Goal: Task Accomplishment & Management: Complete application form

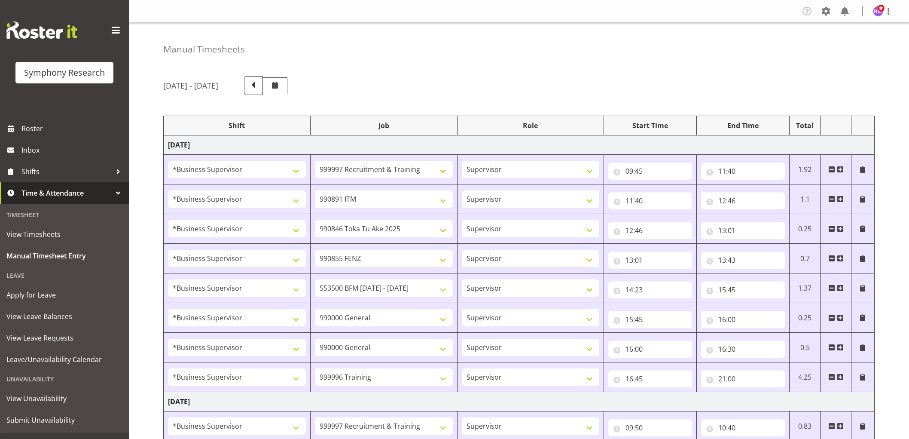
select select "1607"
select select "2379"
select select "1607"
select select "10549"
select select "1607"
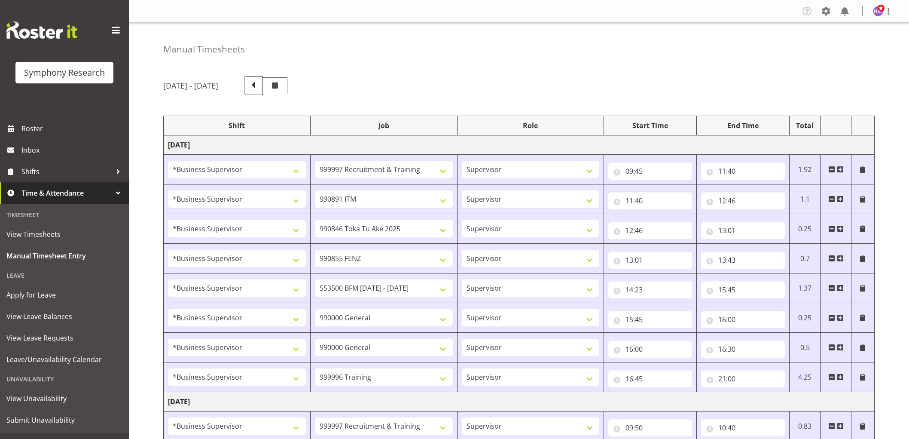
select select "9426"
select select "1607"
select select "9636"
select select "1607"
select select "10242"
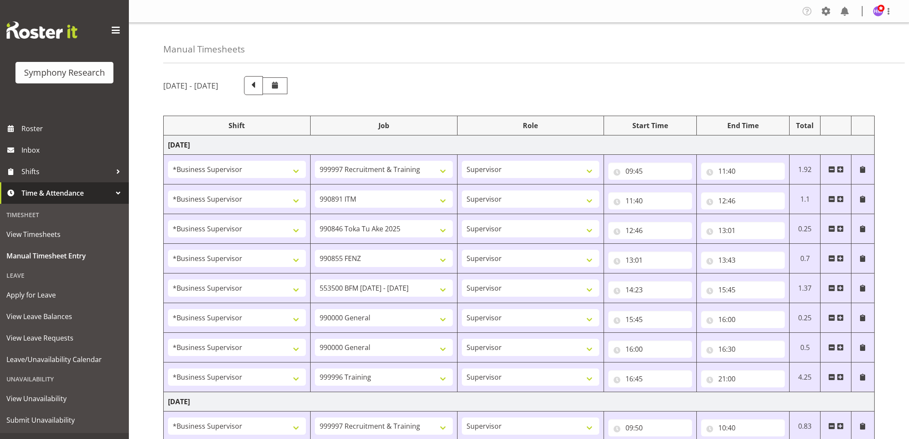
select select "1607"
select select "743"
select select "1607"
select select "743"
select select "1607"
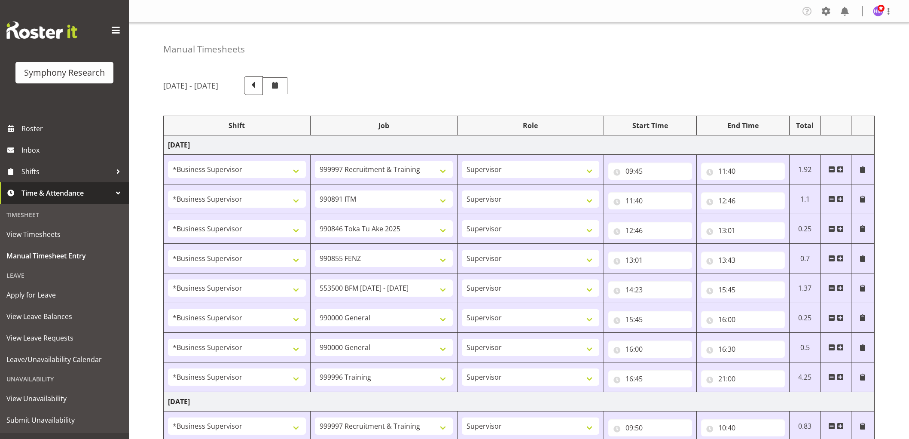
select select "757"
select select "1607"
select select "2379"
select select "1607"
select select "10242"
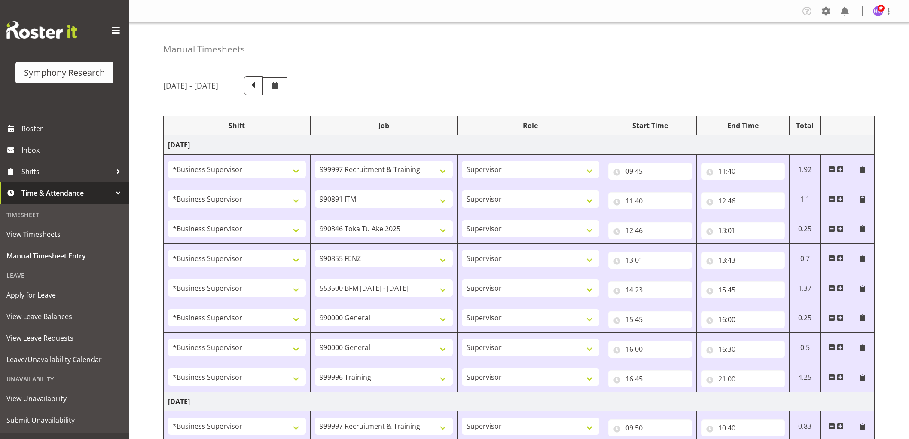
select select "1607"
select select "10536"
select select "1607"
select select "2379"
select select "1607"
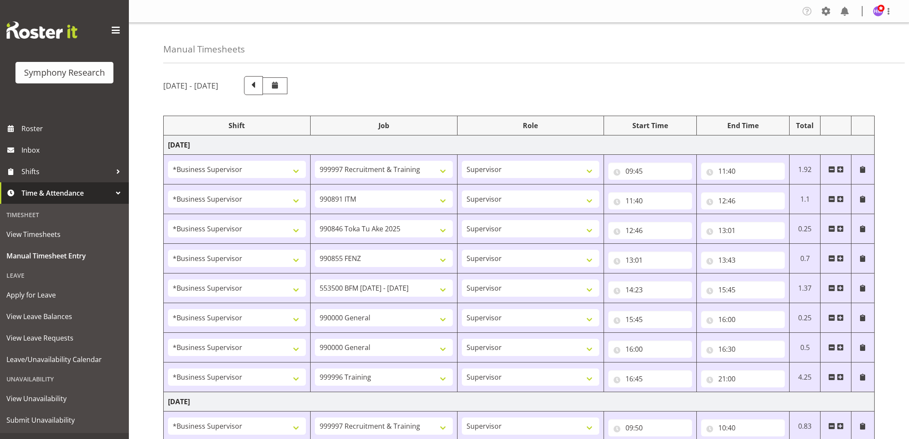
select select "7759"
select select "1607"
select select "7759"
select select "1607"
select select "9636"
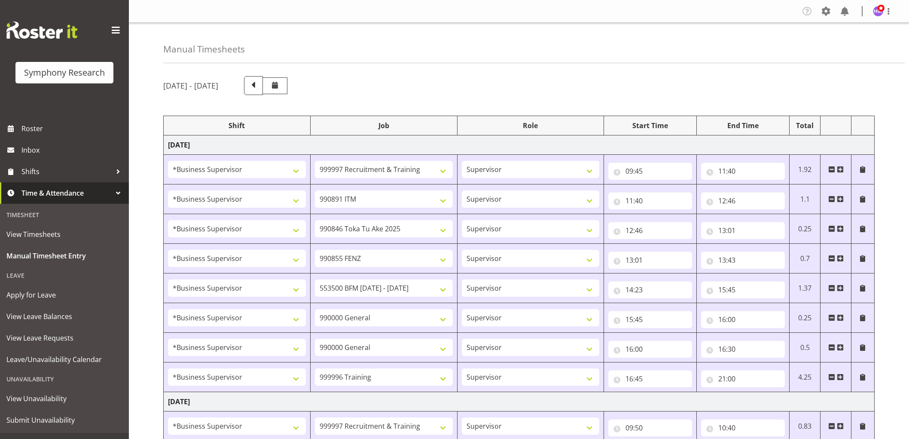
select select "1607"
select select "10499"
select select "1607"
select select "743"
select select "1607"
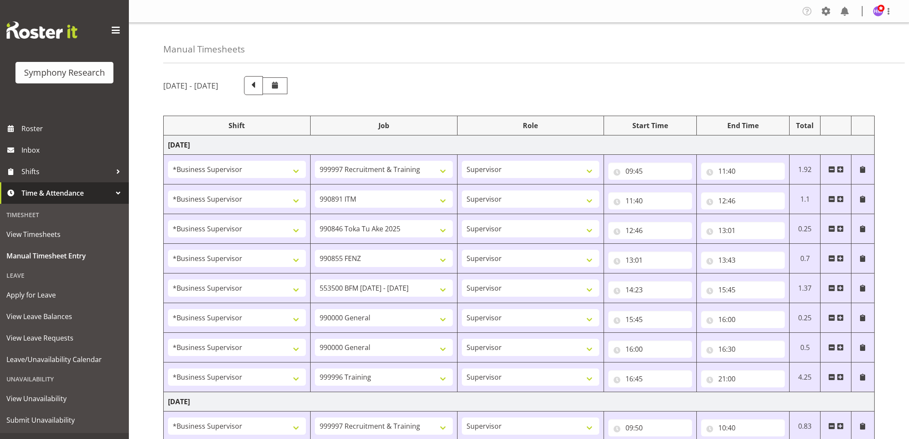
select select "2379"
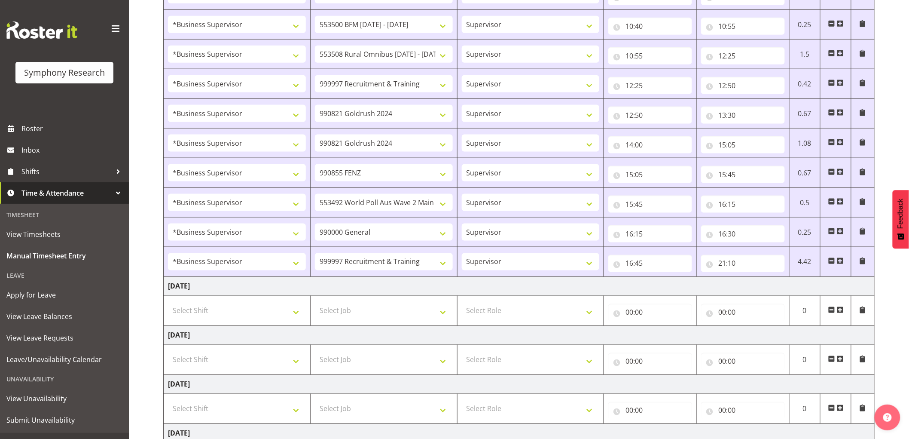
scroll to position [477, 0]
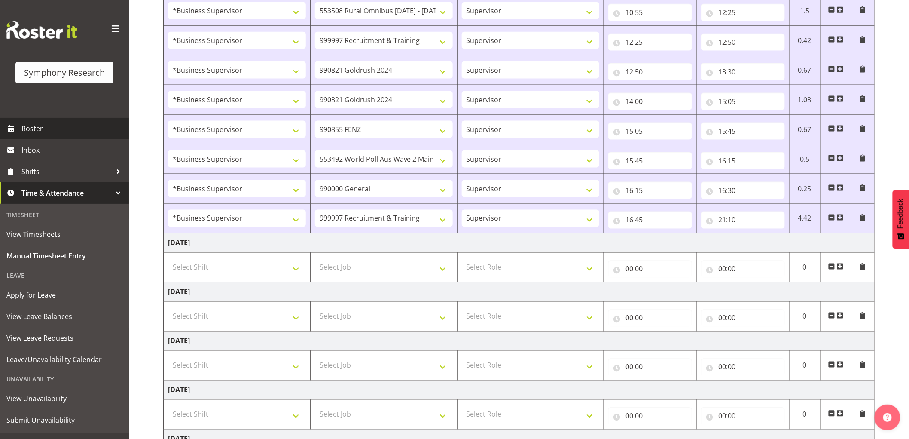
click at [45, 125] on span "Roster" at bounding box center [72, 128] width 103 height 13
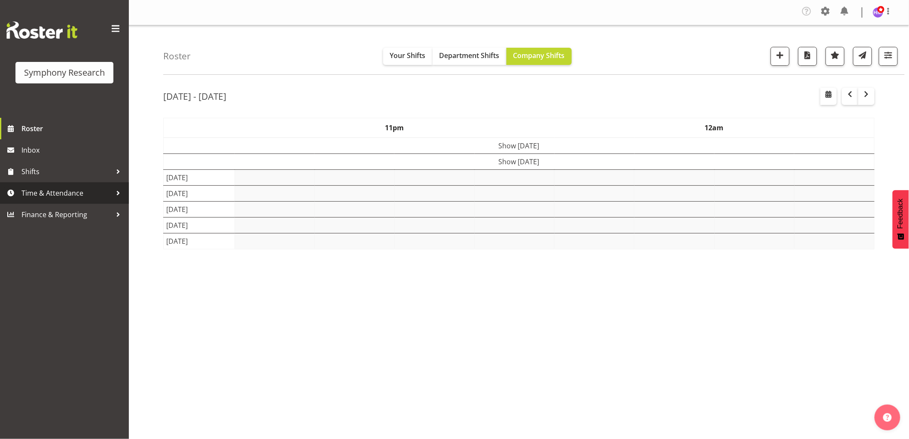
click at [72, 195] on span "Time & Attendance" at bounding box center [66, 193] width 90 height 13
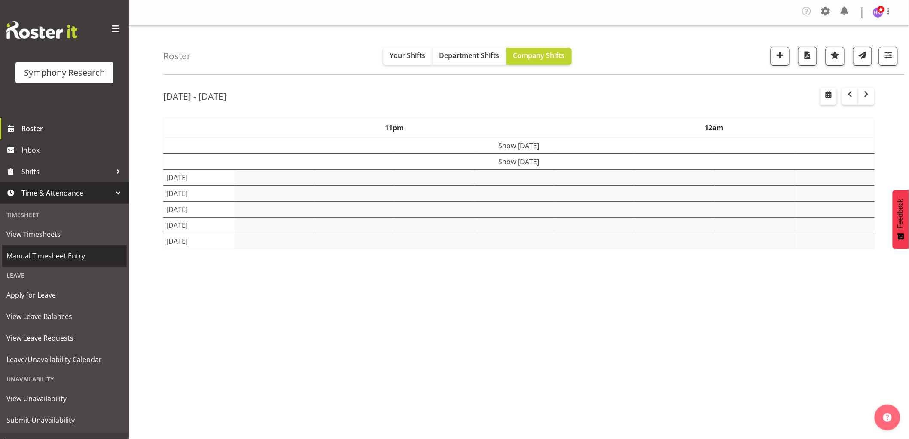
click at [67, 261] on span "Manual Timesheet Entry" at bounding box center [64, 255] width 116 height 13
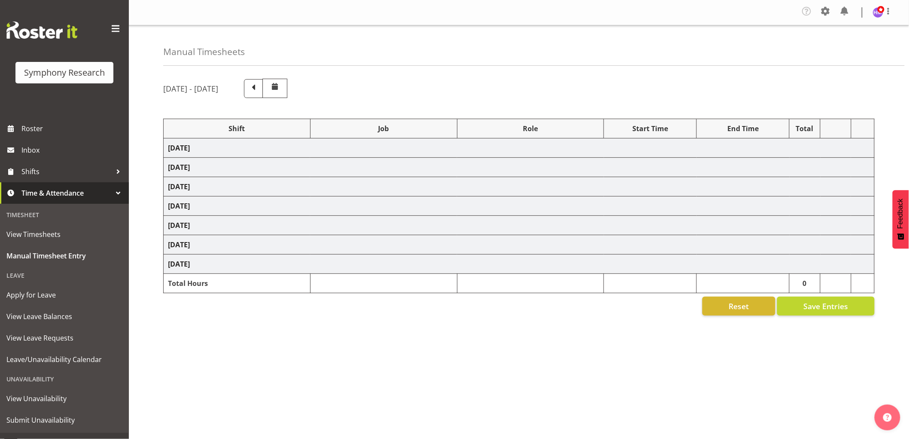
select select "1607"
select select "2379"
select select "1607"
select select "10549"
select select "1607"
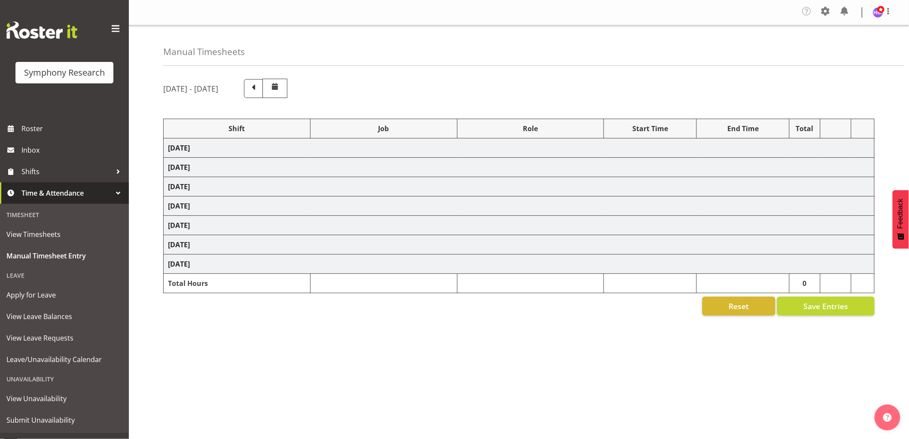
select select "9426"
select select "1607"
select select "9636"
select select "1607"
select select "10242"
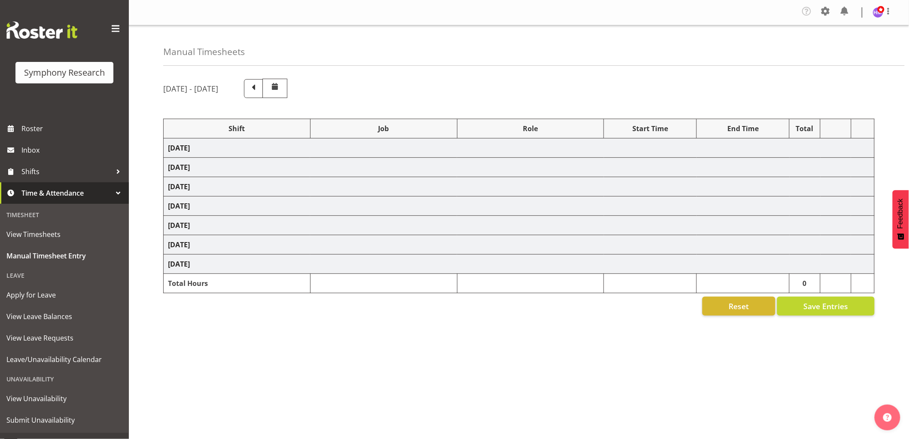
select select "1607"
select select "743"
select select "1607"
select select "743"
select select "1607"
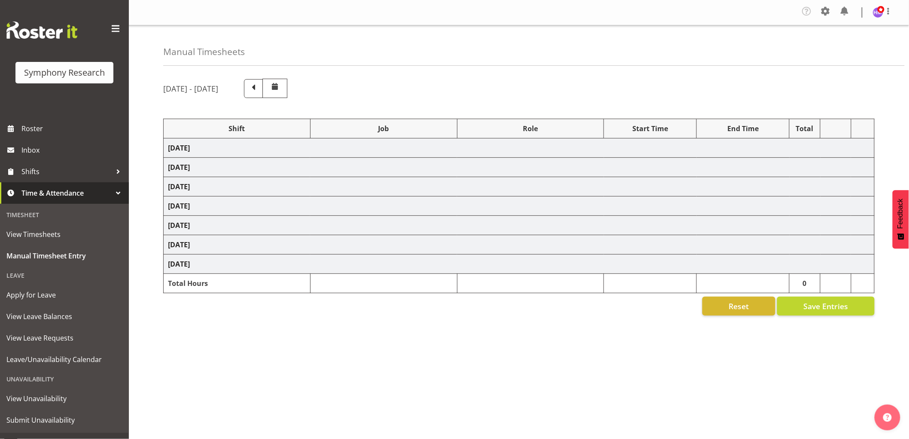
select select "757"
select select "1607"
select select "2379"
select select "1607"
select select "10242"
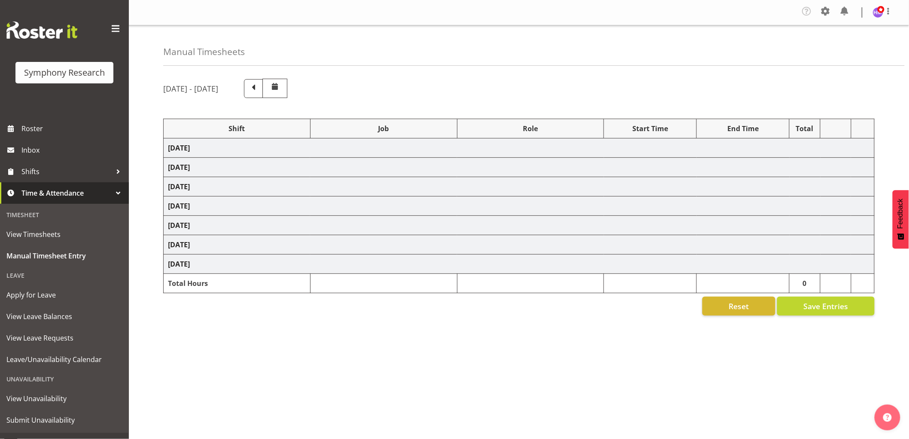
select select "1607"
select select "10536"
select select "1607"
select select "2379"
select select "1607"
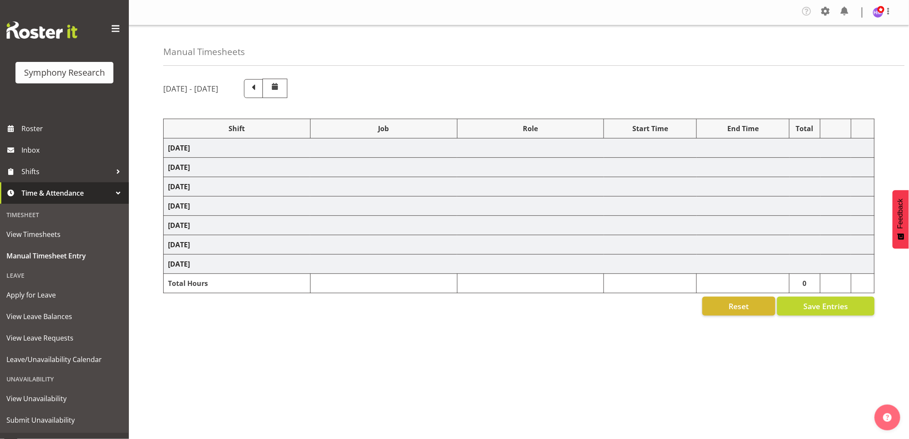
select select "7759"
select select "1607"
select select "7759"
select select "1607"
select select "9636"
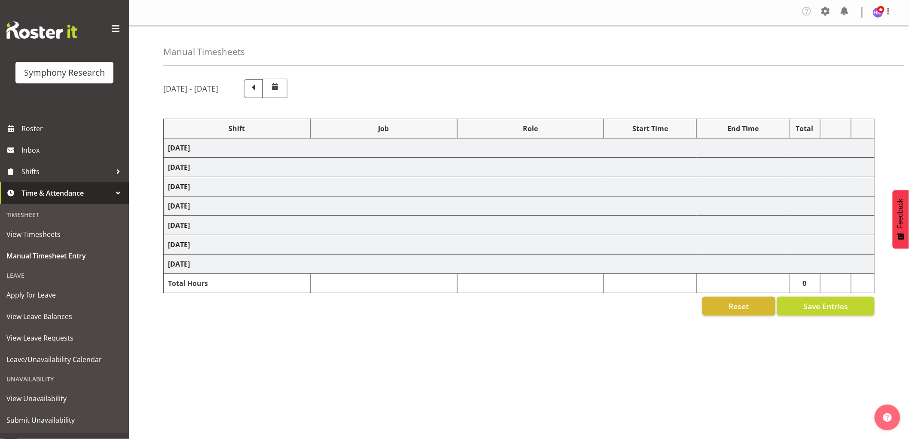
select select "1607"
select select "10499"
select select "1607"
select select "743"
select select "1607"
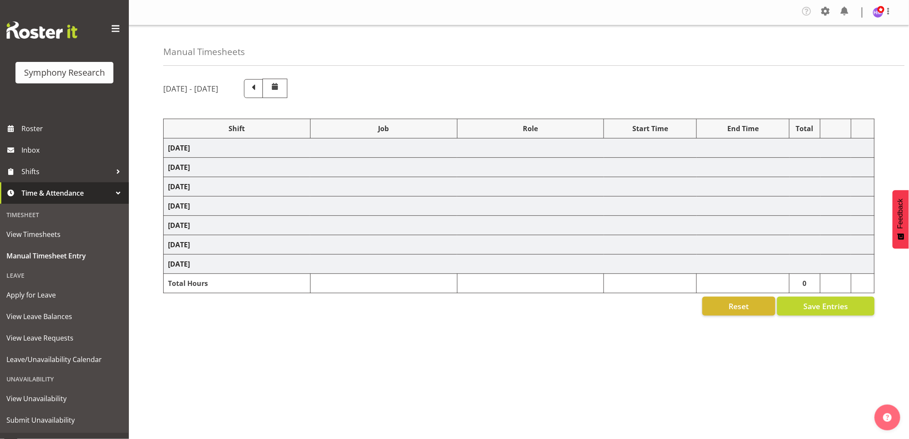
select select "2379"
select select "1607"
select select "743"
select select "1607"
select select "10549"
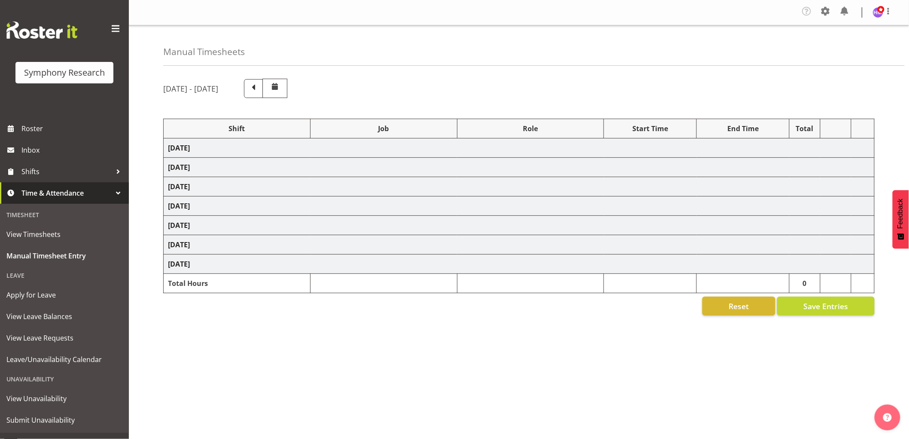
select select "1607"
select select "9636"
select select "1607"
select select "10499"
select select "1607"
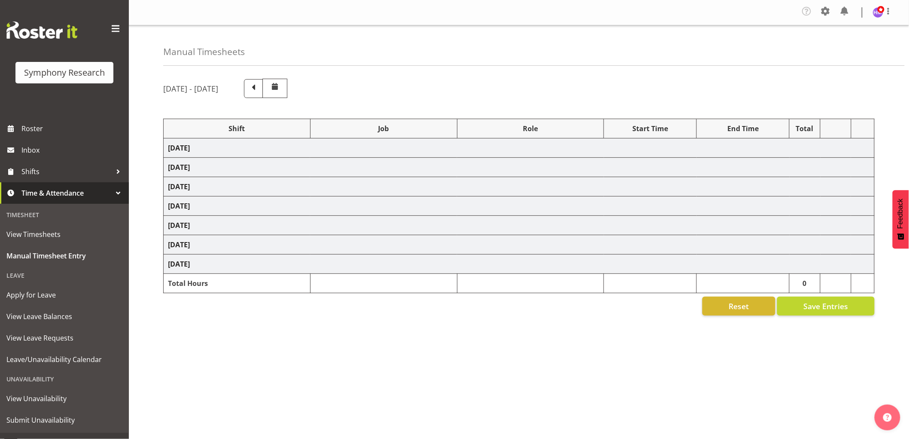
select select "10536"
select select "1607"
select select "9426"
select select "1607"
select select "10242"
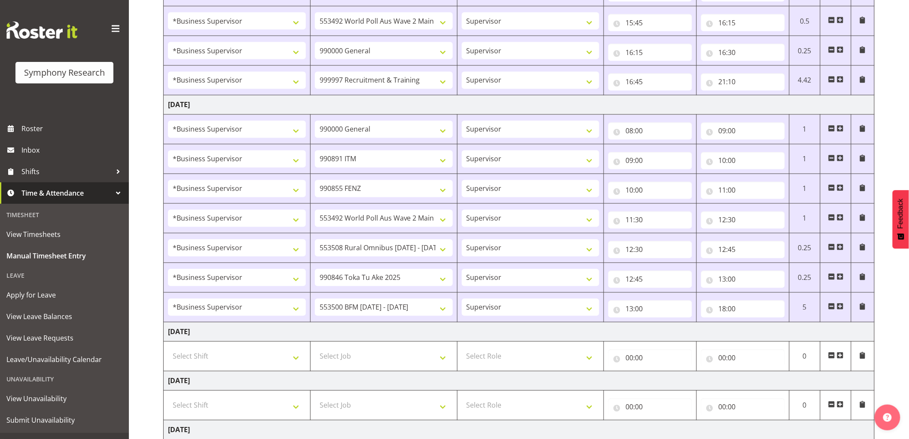
scroll to position [621, 0]
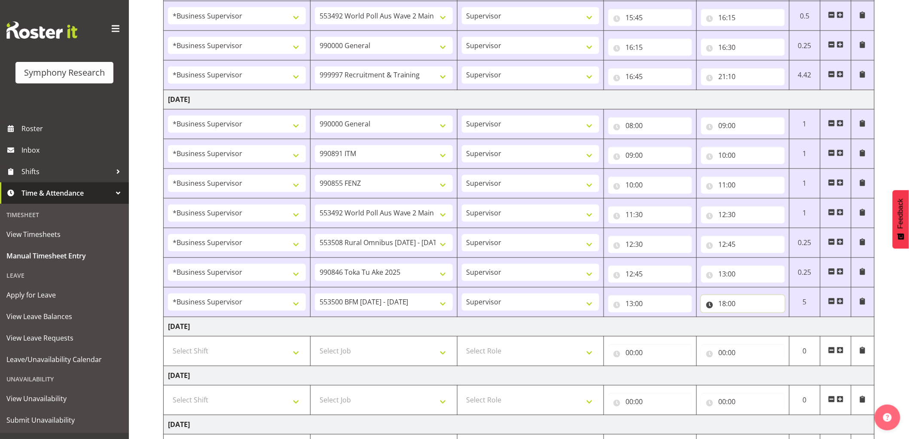
click at [736, 303] on input "18:00" at bounding box center [743, 303] width 84 height 17
click at [783, 329] on select "00 01 02 03 04 05 06 07 08 09 10 11 12 13 14 15 16 17 18 19 20 21 22 23 24 25 2…" at bounding box center [782, 326] width 19 height 17
select select "30"
click at [773, 319] on select "00 01 02 03 04 05 06 07 08 09 10 11 12 13 14 15 16 17 18 19 20 21 22 23 24 25 2…" at bounding box center [782, 326] width 19 height 17
type input "18:30"
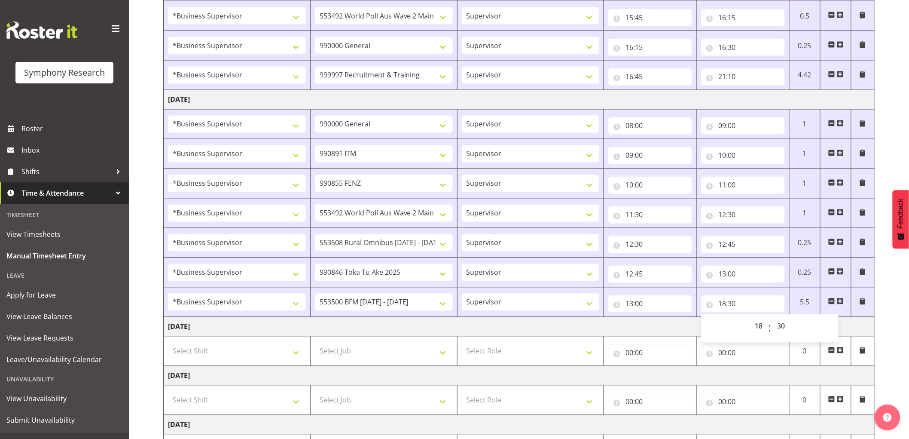
drag, startPoint x: 684, startPoint y: 324, endPoint x: 730, endPoint y: 334, distance: 46.9
click at [688, 325] on td "Thursday 28th August 2025" at bounding box center [519, 326] width 711 height 19
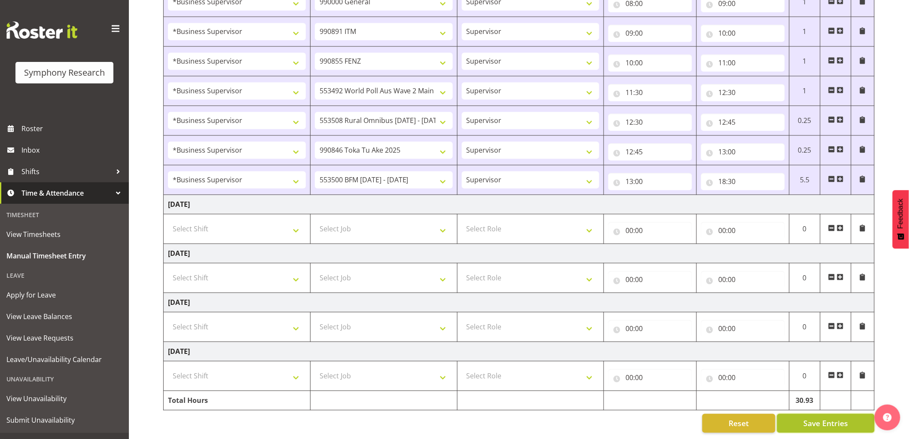
click at [816, 417] on span "Save Entries" at bounding box center [826, 422] width 45 height 11
click at [734, 178] on input "18:30" at bounding box center [743, 181] width 84 height 17
click at [788, 195] on select "00 01 02 03 04 05 06 07 08 09 10 11 12 13 14 15 16 17 18 19 20 21 22 23 24 25 2…" at bounding box center [782, 203] width 19 height 17
select select "5"
click at [773, 195] on select "00 01 02 03 04 05 06 07 08 09 10 11 12 13 14 15 16 17 18 19 20 21 22 23 24 25 2…" at bounding box center [782, 203] width 19 height 17
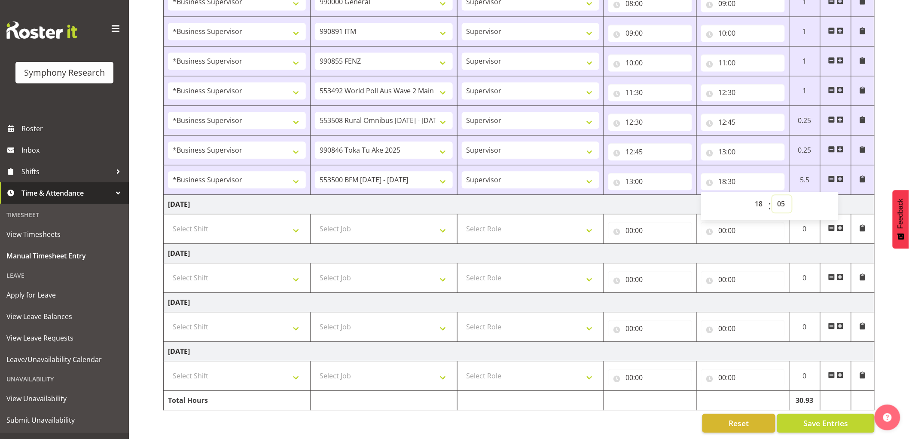
type input "18:05"
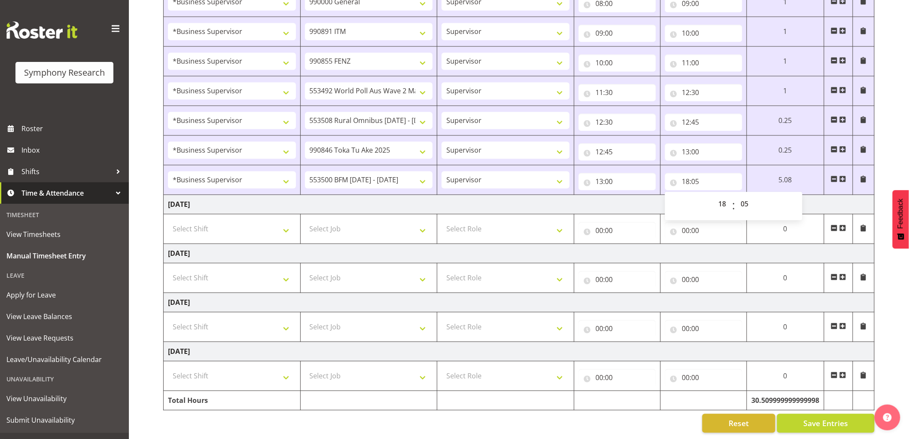
click at [844, 175] on span at bounding box center [843, 178] width 7 height 7
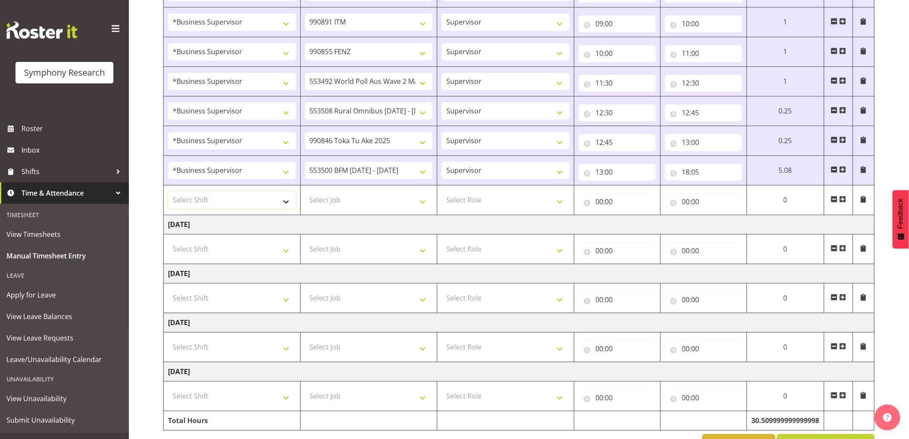
click at [241, 202] on select "Select Shift !!Weekend Residential (Roster IT Shift Label) *Business 9/10am ~ 4…" at bounding box center [232, 199] width 128 height 17
click at [168, 193] on select "Select Shift !!Weekend Residential (Roster IT Shift Label) *Business 9/10am ~ 4…" at bounding box center [232, 199] width 128 height 17
click at [352, 203] on select "Select Job 550060 IF Admin 553492 World Poll Aus Wave 2 Main 2025 553493 World …" at bounding box center [369, 199] width 128 height 17
click at [246, 199] on select "!!Weekend Residential (Roster IT Shift Label) *Business 9/10am ~ 4:30pm *Busine…" at bounding box center [232, 199] width 128 height 17
click at [168, 193] on select "!!Weekend Residential (Roster IT Shift Label) *Business 9/10am ~ 4:30pm *Busine…" at bounding box center [232, 199] width 128 height 17
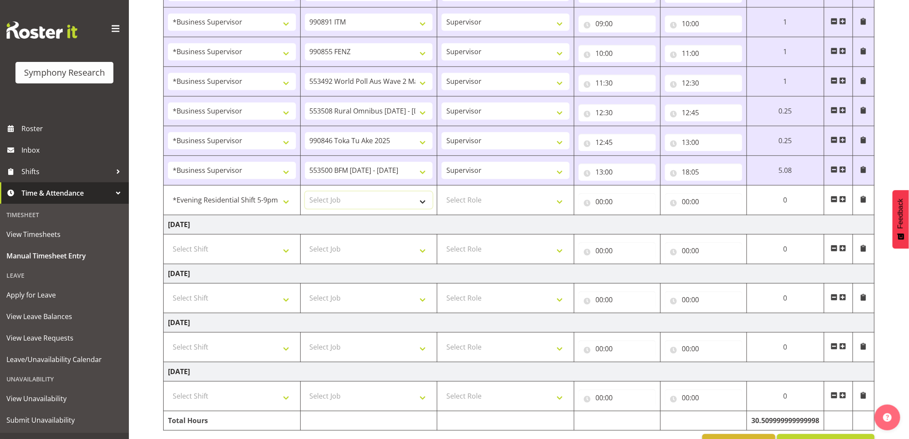
click at [350, 208] on select "Select Job 550060 IF Admin 553492 World Poll Aus Wave 2 Main 2025 553493 World …" at bounding box center [369, 199] width 128 height 17
click at [269, 212] on td "!!Weekend Residential (Roster IT Shift Label) *Business 9/10am ~ 4:30pm *Busine…" at bounding box center [232, 200] width 137 height 30
click at [263, 203] on select "!!Weekend Residential (Roster IT Shift Label) *Business 9/10am ~ 4:30pm *Busine…" at bounding box center [232, 199] width 128 height 17
select select "1607"
click at [168, 193] on select "!!Weekend Residential (Roster IT Shift Label) *Business 9/10am ~ 4:30pm *Busine…" at bounding box center [232, 199] width 128 height 17
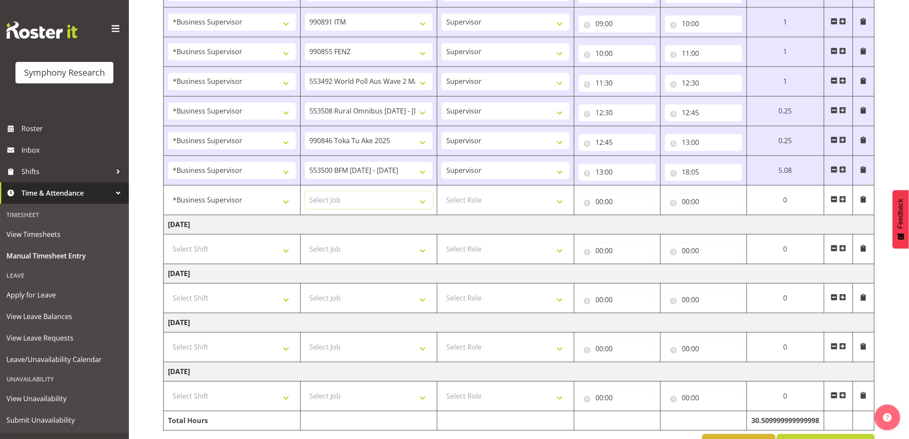
drag, startPoint x: 352, startPoint y: 197, endPoint x: 357, endPoint y: 239, distance: 42.4
click at [352, 197] on select "Select Job 550060 IF Admin 553492 World Poll Aus Wave 2 Main 2025 553493 World …" at bounding box center [369, 199] width 128 height 17
select select "10576"
click at [305, 193] on select "Select Job 550060 IF Admin 553492 World Poll Aus Wave 2 Main 2025 553493 World …" at bounding box center [369, 199] width 128 height 17
click at [501, 205] on select "Select Role Supervisor Interviewing Briefing" at bounding box center [506, 199] width 128 height 17
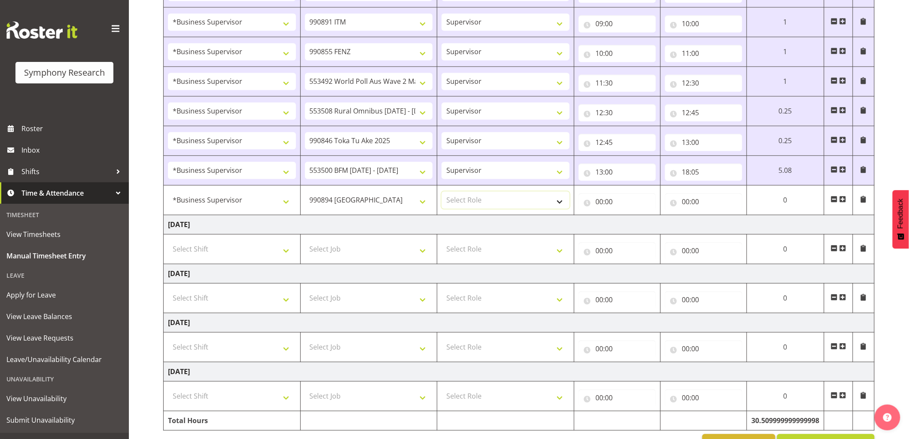
select select "45"
click at [442, 193] on select "Select Role Supervisor Interviewing Briefing" at bounding box center [506, 199] width 128 height 17
click at [583, 207] on input "00:00" at bounding box center [617, 201] width 77 height 17
click at [639, 222] on select "00 01 02 03 04 05 06 07 08 09 10 11 12 13 14 15 16 17 18 19 20 21 22 23" at bounding box center [637, 223] width 19 height 17
select select "8"
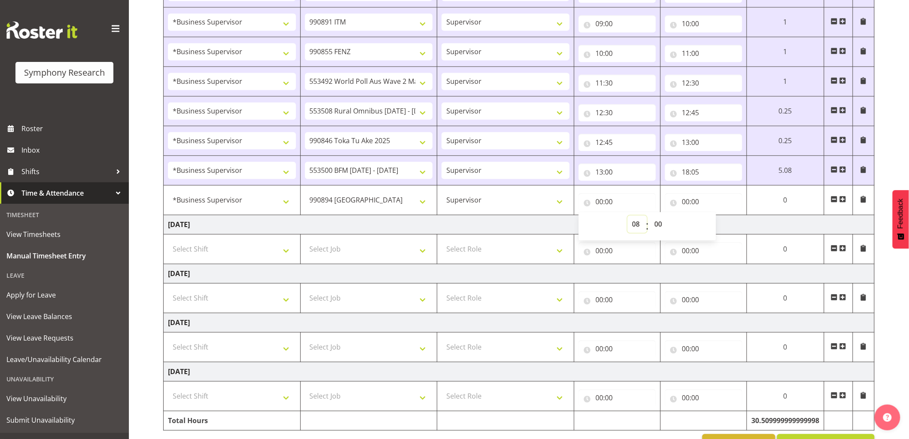
click at [647, 217] on select "00 01 02 03 04 05 06 07 08 09 10 11 12 13 14 15 16 17 18 19 20 21 22 23" at bounding box center [637, 223] width 19 height 17
type input "08:00"
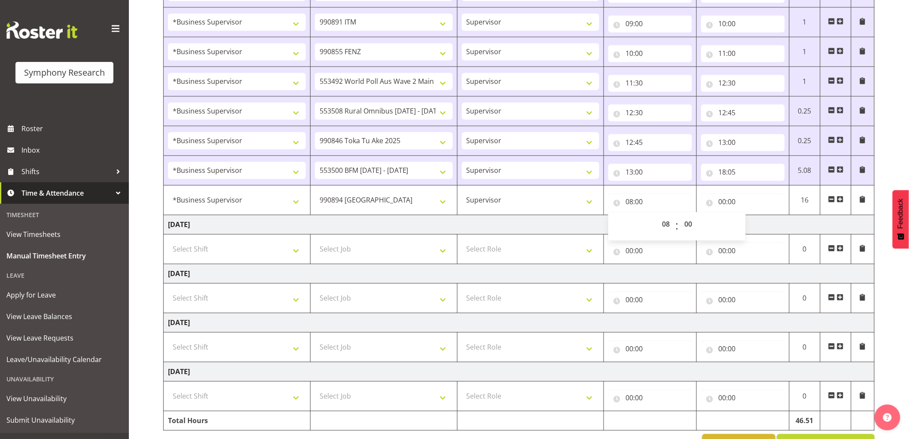
click at [653, 224] on div "00 01 02 03 04 05 06 07 08 09 10 11 12 13 14 15 16 17 18 19 20 21 22 23 : 00 01…" at bounding box center [677, 225] width 138 height 21
click at [664, 224] on select "00 01 02 03 04 05 06 07 08 09 10 11 12 13 14 15 16 17 18 19 20 21 22 23" at bounding box center [666, 223] width 19 height 17
select select "18"
click at [657, 217] on select "00 01 02 03 04 05 06 07 08 09 10 11 12 13 14 15 16 17 18 19 20 21 22 23" at bounding box center [666, 223] width 19 height 17
type input "18:00"
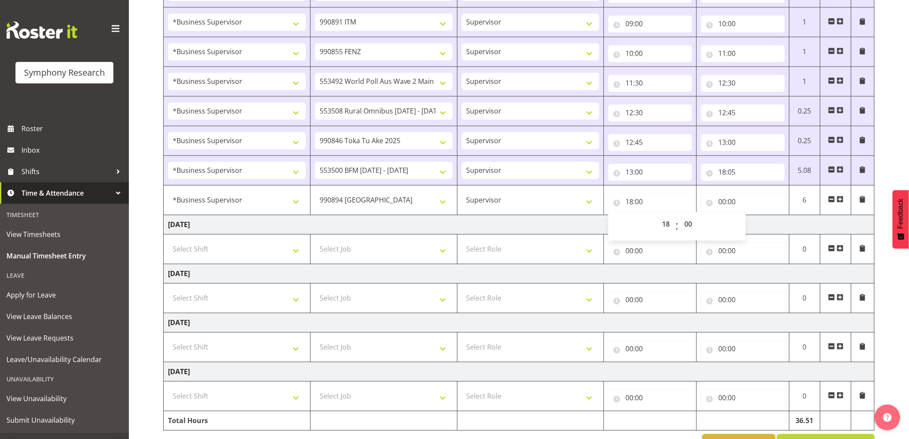
click at [701, 224] on div "00 01 02 03 04 05 06 07 08 09 10 11 12 13 14 15 16 17 18 19 20 21 22 23 : 00 01…" at bounding box center [677, 225] width 138 height 21
drag, startPoint x: 695, startPoint y: 228, endPoint x: 685, endPoint y: 230, distance: 10.0
click at [695, 228] on select "00 01 02 03 04 05 06 07 08 09 10 11 12 13 14 15 16 17 18 19 20 21 22 23 24 25 2…" at bounding box center [689, 223] width 19 height 17
select select "5"
click at [680, 217] on select "00 01 02 03 04 05 06 07 08 09 10 11 12 13 14 15 16 17 18 19 20 21 22 23 24 25 2…" at bounding box center [689, 223] width 19 height 17
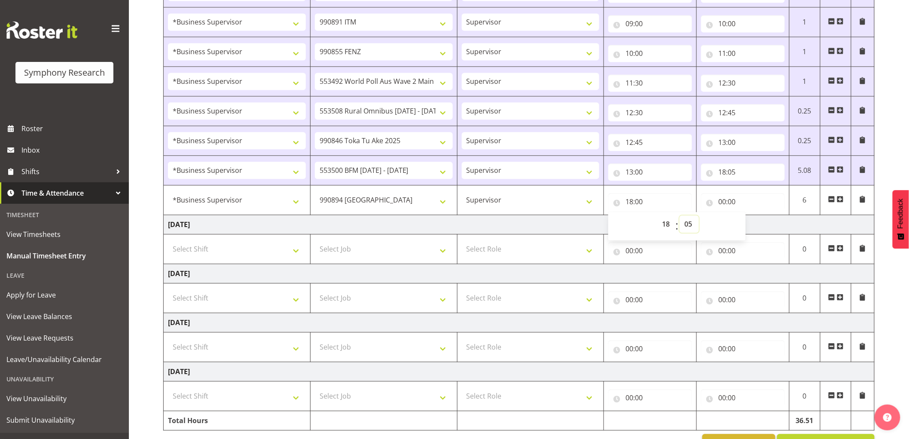
type input "18:05"
click at [500, 233] on td "Thursday 28th August 2025" at bounding box center [519, 224] width 711 height 19
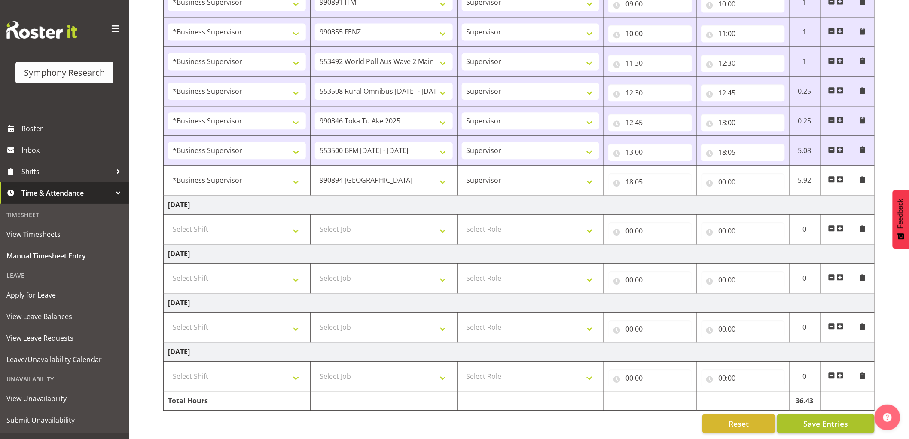
scroll to position [782, 0]
click at [840, 417] on span "Save Entries" at bounding box center [826, 422] width 45 height 11
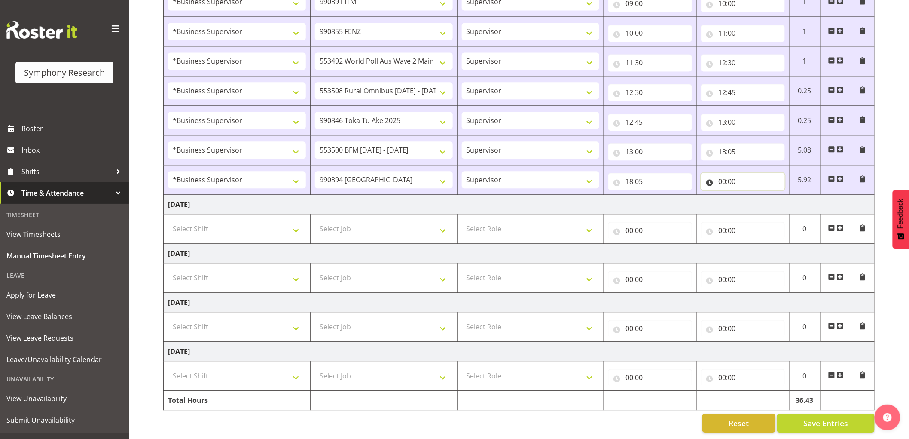
click at [724, 179] on input "00:00" at bounding box center [743, 181] width 84 height 17
click at [789, 195] on select "00 01 02 03 04 05 06 07 08 09 10 11 12 13 14 15 16 17 18 19 20 21 22 23 24 25 2…" at bounding box center [782, 203] width 19 height 17
select select "30"
click at [773, 195] on select "00 01 02 03 04 05 06 07 08 09 10 11 12 13 14 15 16 17 18 19 20 21 22 23 24 25 2…" at bounding box center [782, 203] width 19 height 17
type input "00:30"
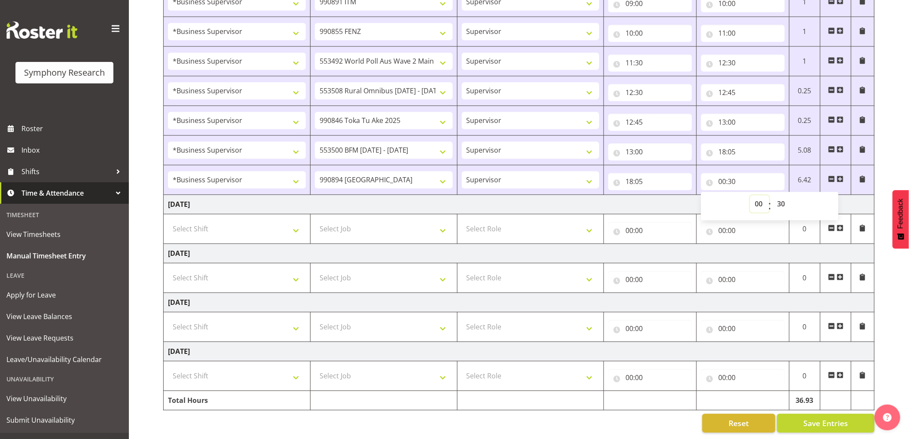
click at [759, 195] on select "00 01 02 03 04 05 06 07 08 09 10 11 12 13 14 15 16 17 18 19 20 21 22 23" at bounding box center [759, 203] width 19 height 17
select select "6"
click at [750, 195] on select "00 01 02 03 04 05 06 07 08 09 10 11 12 13 14 15 16 17 18 19 20 21 22 23" at bounding box center [759, 203] width 19 height 17
type input "06:30"
click at [758, 195] on select "00 01 02 03 04 05 06 07 08 09 10 11 12 13 14 15 16 17 18 19 20 21 22 23" at bounding box center [759, 203] width 19 height 17
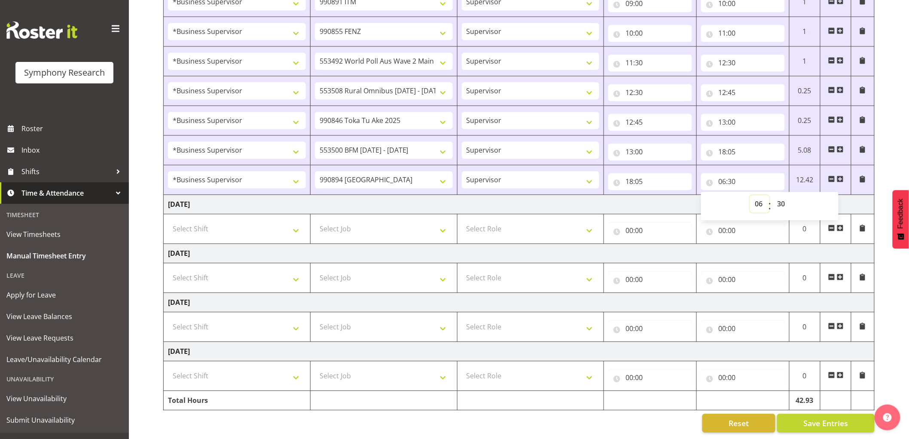
select select "18"
click at [750, 195] on select "00 01 02 03 04 05 06 07 08 09 10 11 12 13 14 15 16 17 18 19 20 21 22 23" at bounding box center [759, 203] width 19 height 17
type input "18:30"
click at [852, 413] on button "Save Entries" at bounding box center [826, 422] width 98 height 19
click at [736, 174] on input "18:30" at bounding box center [743, 181] width 84 height 17
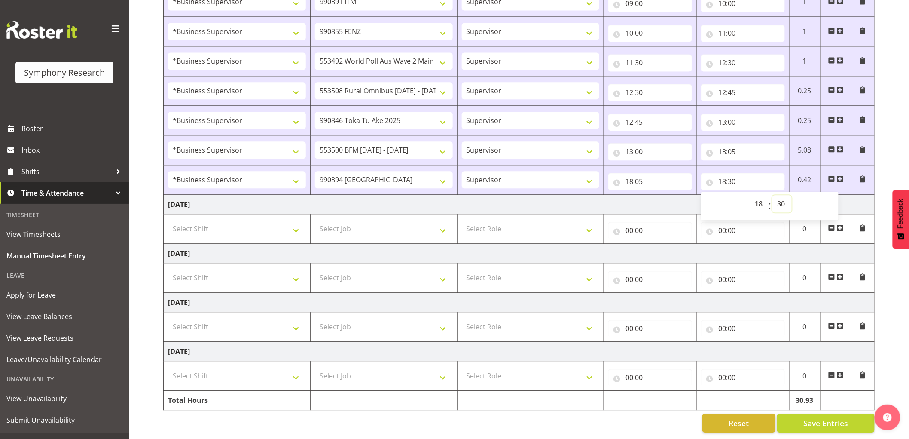
click at [784, 195] on select "00 01 02 03 04 05 06 07 08 09 10 11 12 13 14 15 16 17 18 19 20 21 22 23 24 25 2…" at bounding box center [782, 203] width 19 height 17
select select "40"
click at [773, 195] on select "00 01 02 03 04 05 06 07 08 09 10 11 12 13 14 15 16 17 18 19 20 21 22 23 24 25 2…" at bounding box center [782, 203] width 19 height 17
type input "18:40"
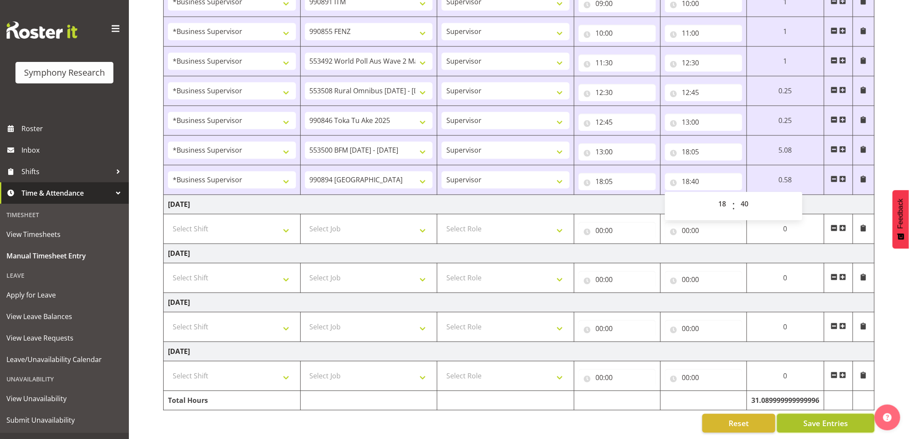
click at [847, 417] on span "Save Entries" at bounding box center [826, 422] width 45 height 11
